Goal: Transaction & Acquisition: Book appointment/travel/reservation

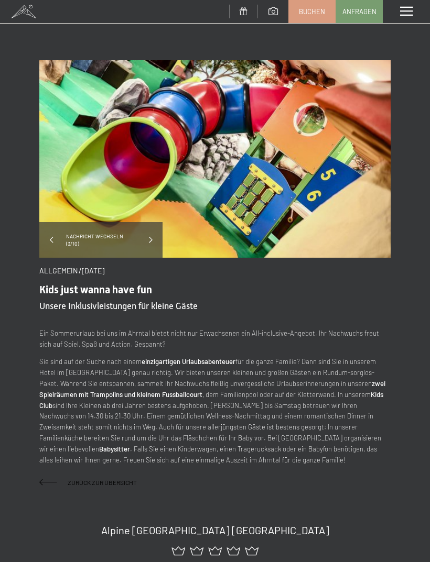
click at [315, 12] on span "Buchen" at bounding box center [312, 11] width 26 height 9
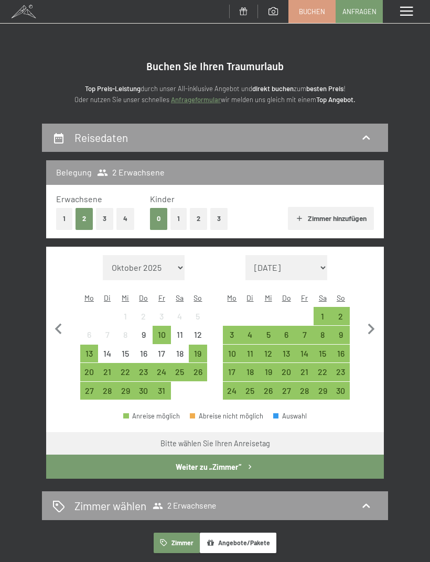
click at [180, 221] on button "1" at bounding box center [178, 218] width 16 height 21
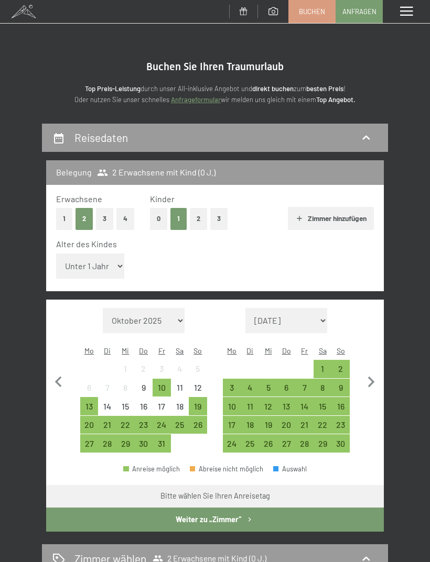
click at [67, 254] on select "Unter 1 Jahr 1 Jahr 2 Jahre 3 Jahre 4 Jahre 5 Jahre 6 Jahre 7 Jahre 8 Jahre 9 J…" at bounding box center [90, 266] width 68 height 25
select select "10"
click at [372, 372] on icon "button" at bounding box center [371, 383] width 22 height 22
select select "[DATE]"
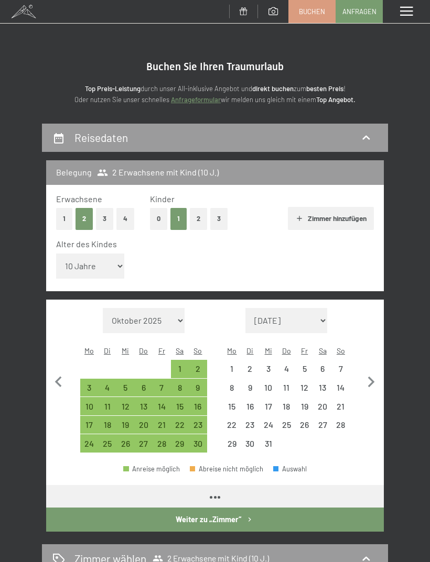
click at [372, 372] on icon "button" at bounding box center [371, 383] width 22 height 22
select select "[DATE]"
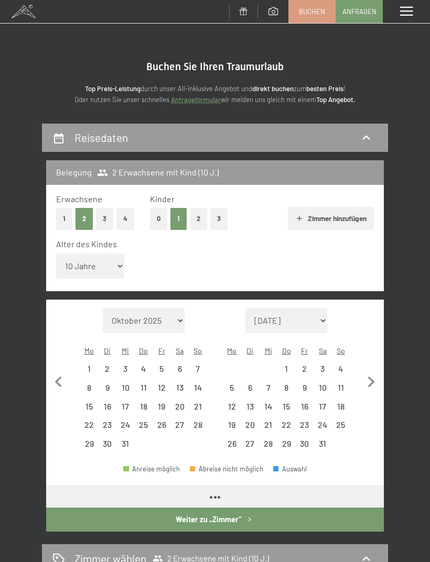
click at [368, 372] on icon "button" at bounding box center [371, 383] width 22 height 22
select select "[DATE]"
click at [368, 372] on icon "button" at bounding box center [371, 383] width 22 height 22
select select "[DATE]"
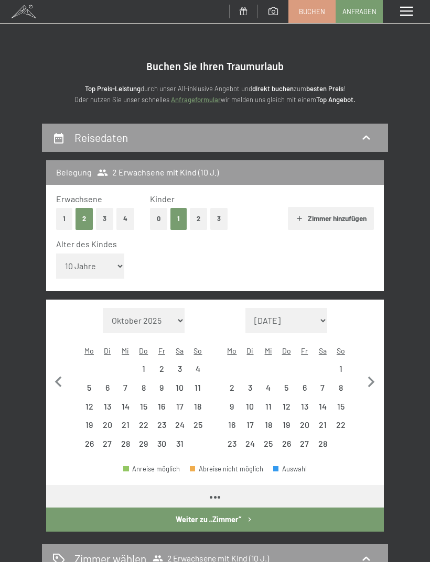
select select "[DATE]"
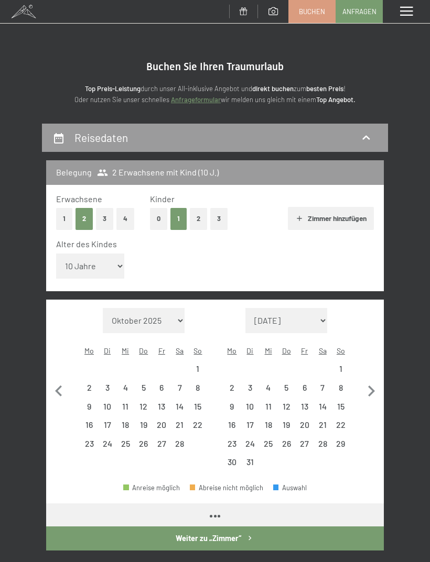
click at [368, 380] on icon "button" at bounding box center [371, 391] width 22 height 22
select select "[DATE]"
click at [367, 380] on icon "button" at bounding box center [371, 391] width 22 height 22
select select "[DATE]"
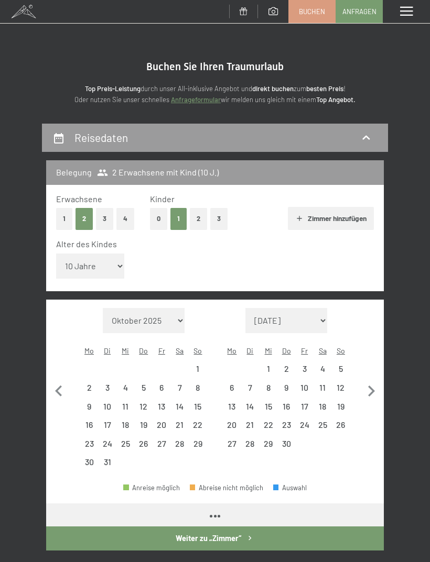
select select "[DATE]"
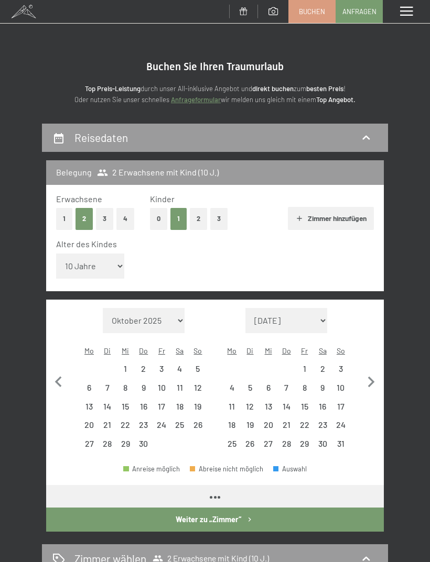
click at [368, 372] on icon "button" at bounding box center [371, 383] width 22 height 22
select select "[DATE]"
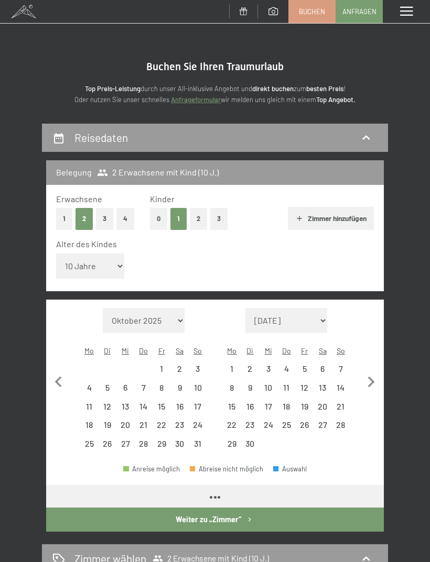
select select "[DATE]"
click at [370, 372] on icon "button" at bounding box center [371, 383] width 22 height 22
select select "[DATE]"
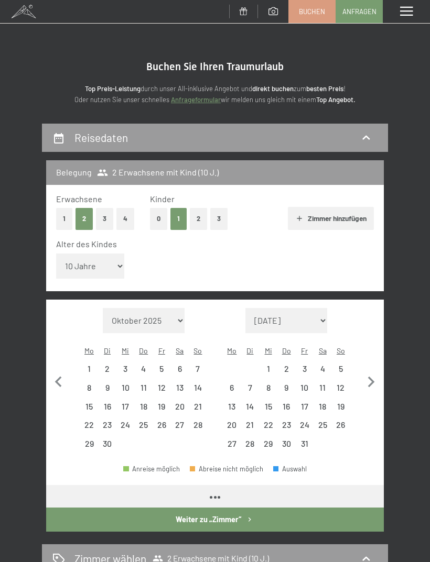
select select "[DATE]"
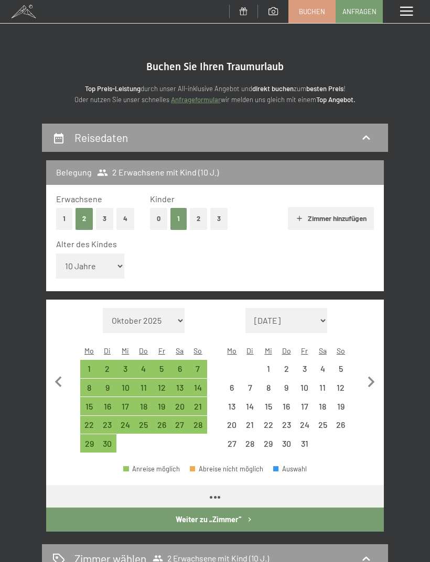
click at [367, 372] on icon "button" at bounding box center [371, 383] width 22 height 22
select select "[DATE]"
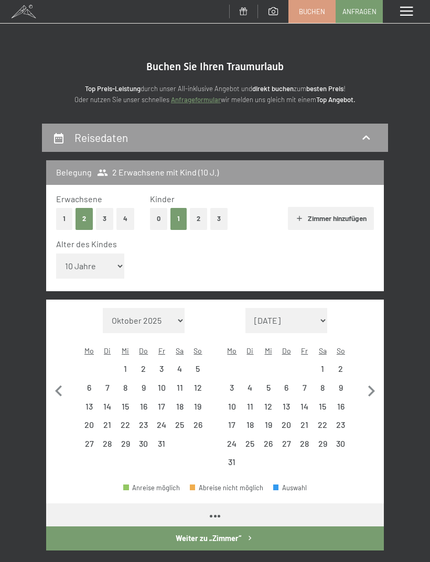
click at [325, 365] on div "1" at bounding box center [322, 373] width 16 height 16
select select "[DATE]"
click at [329, 402] on div "15" at bounding box center [322, 410] width 16 height 16
select select "[DATE]"
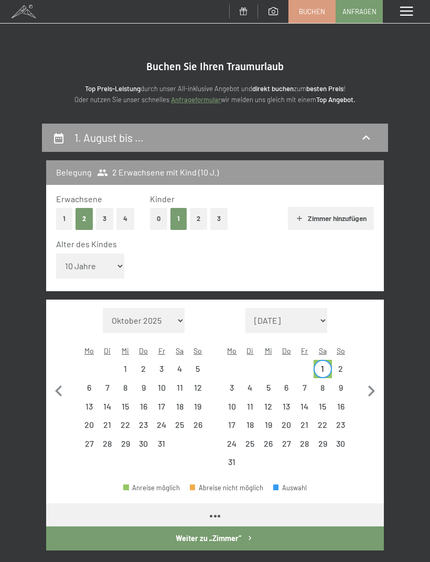
select select "[DATE]"
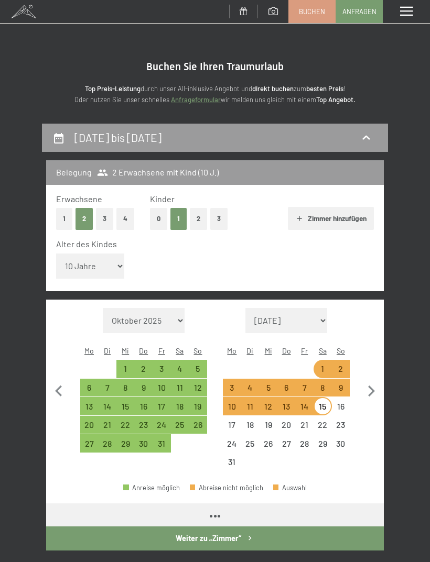
select select "[DATE]"
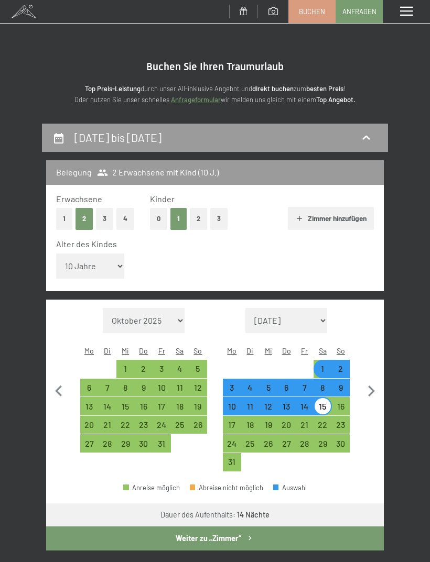
click at [317, 527] on button "Weiter zu „Zimmer“" at bounding box center [214, 539] width 337 height 24
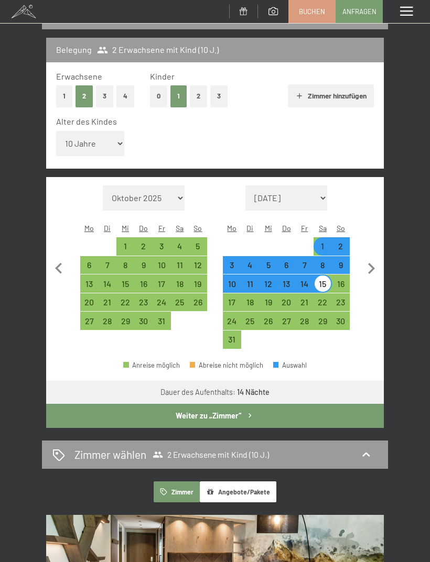
select select "[DATE]"
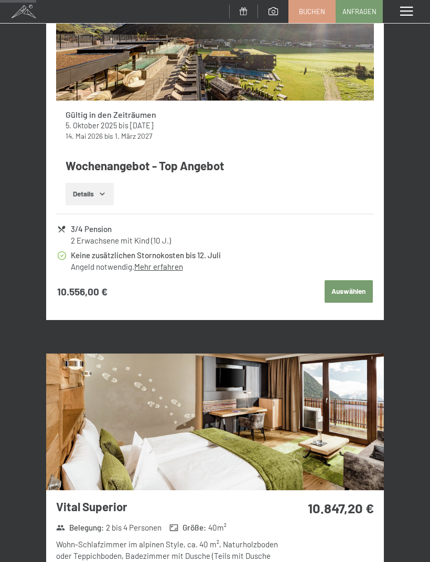
scroll to position [607, 0]
